Goal: Navigation & Orientation: Find specific page/section

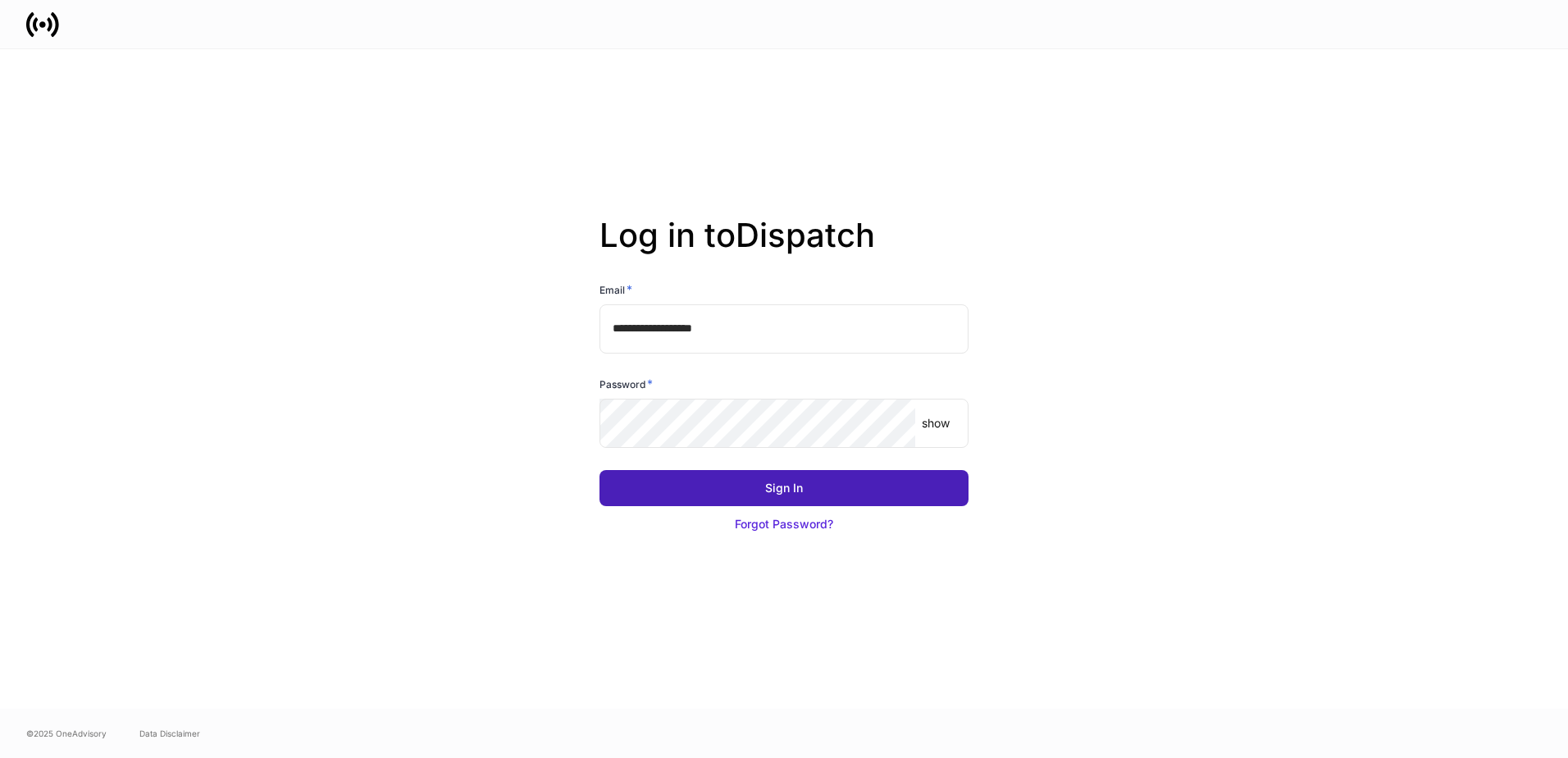
click at [752, 485] on button "Sign In" at bounding box center [784, 487] width 369 height 36
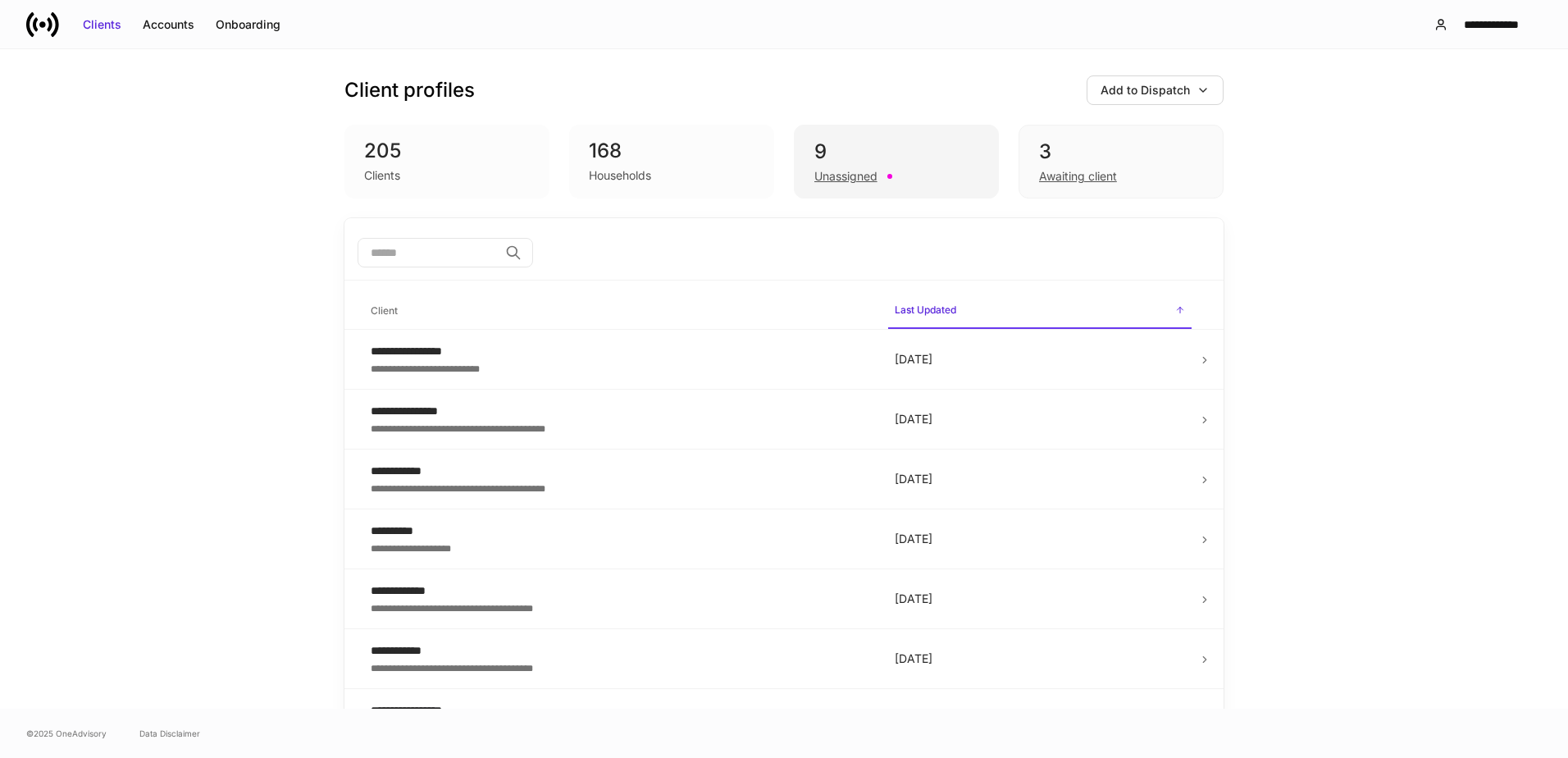
click at [912, 148] on div "9" at bounding box center [897, 152] width 164 height 26
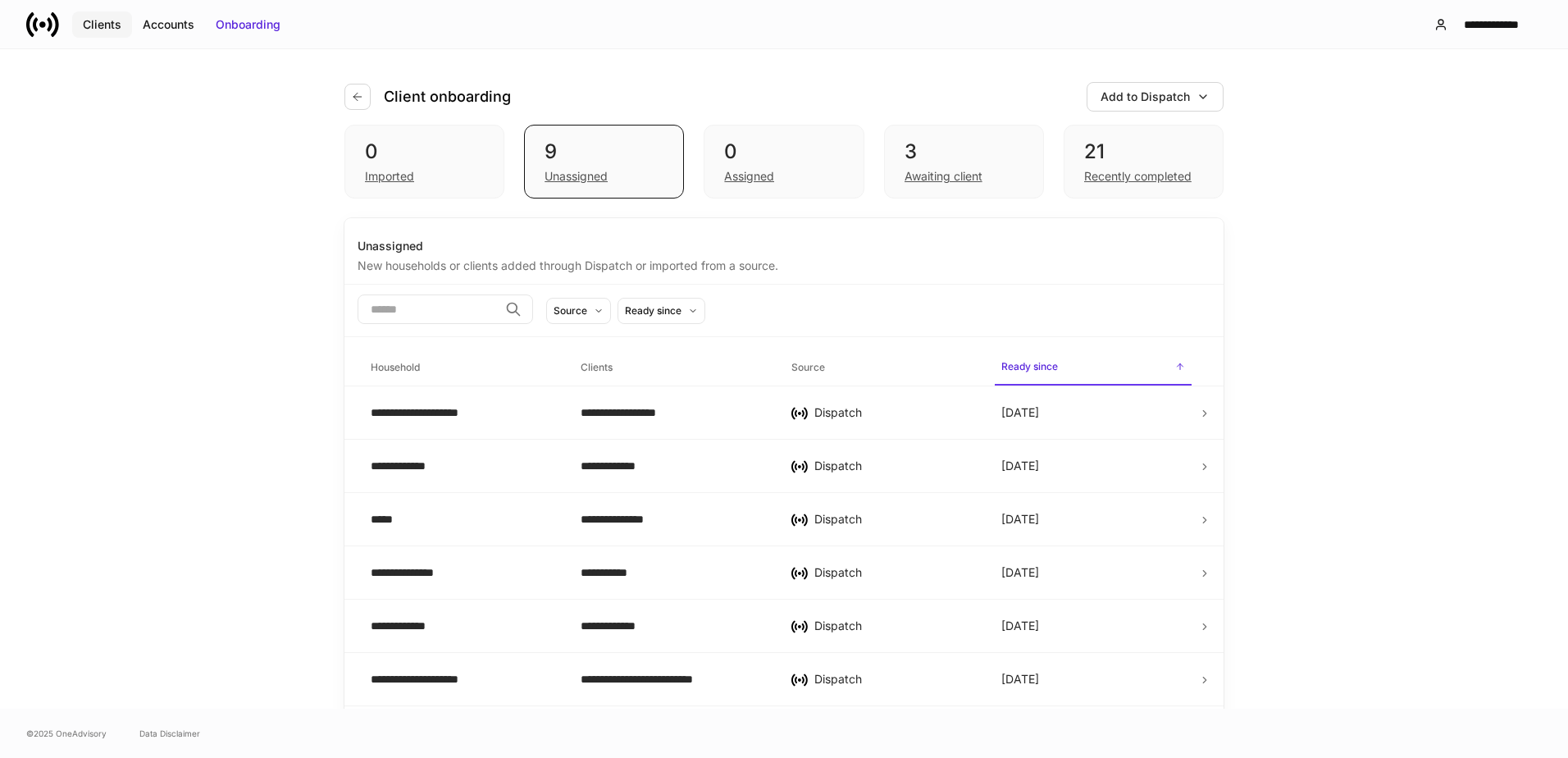
click at [104, 25] on div "Clients" at bounding box center [102, 25] width 39 height 17
